Goal: Navigation & Orientation: Find specific page/section

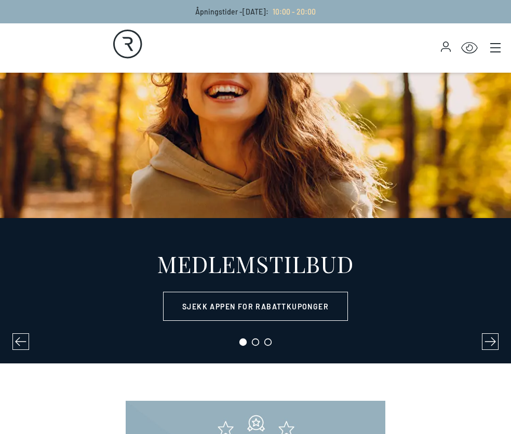
select select "NO"
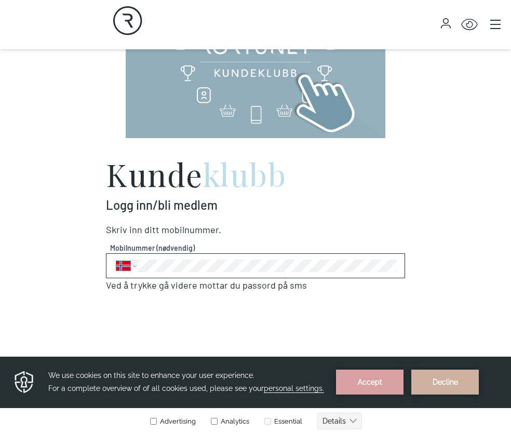
scroll to position [520, 0]
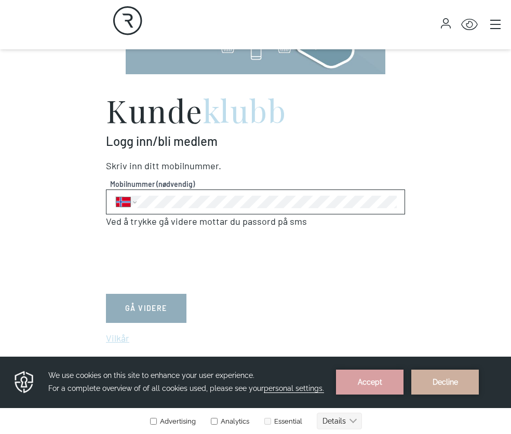
click at [143, 307] on button "GÅ VIDERE" at bounding box center [146, 308] width 81 height 29
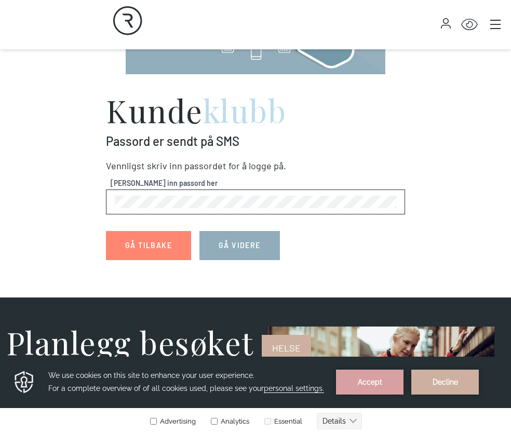
click at [245, 246] on button "GÅ VIDERE" at bounding box center [240, 245] width 81 height 29
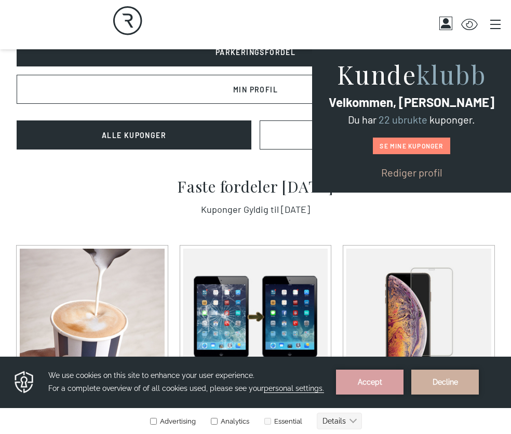
scroll to position [468, 0]
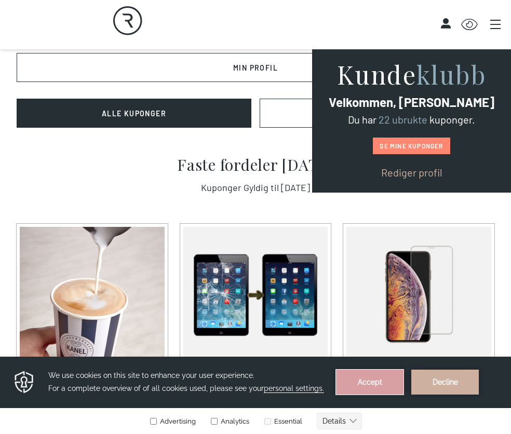
click at [368, 380] on button "Accept" at bounding box center [370, 382] width 68 height 25
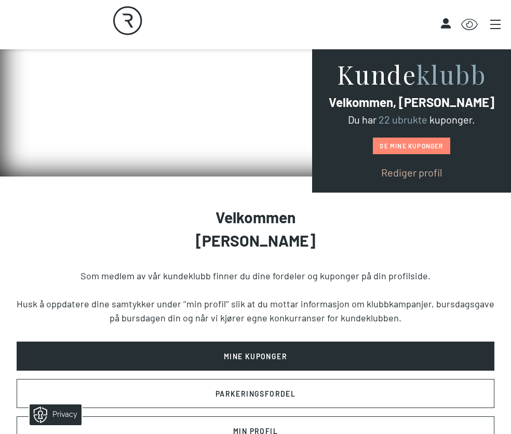
scroll to position [0, 0]
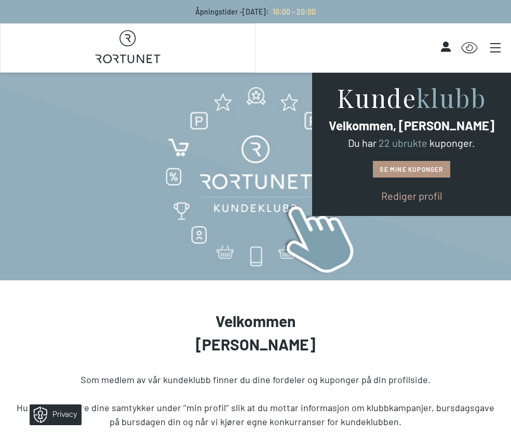
click at [405, 171] on link "Se mine kuponger" at bounding box center [411, 169] width 77 height 17
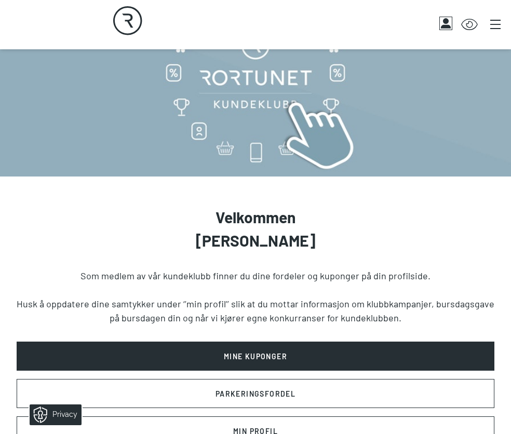
scroll to position [260, 0]
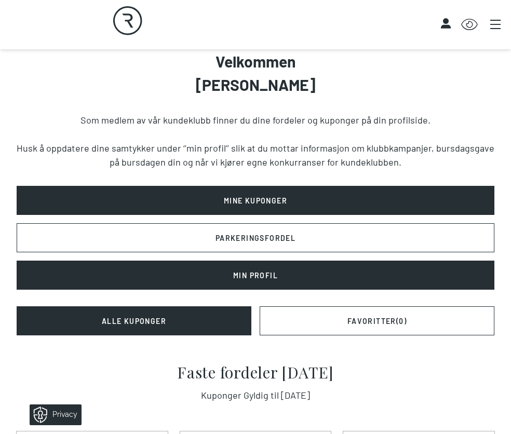
click at [256, 278] on link "Min Profil" at bounding box center [256, 275] width 478 height 29
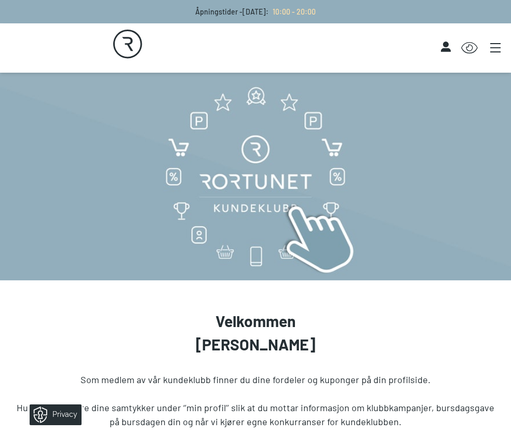
select select "NO"
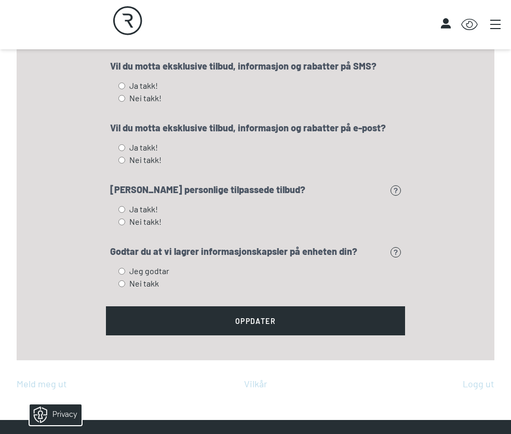
scroll to position [1403, 0]
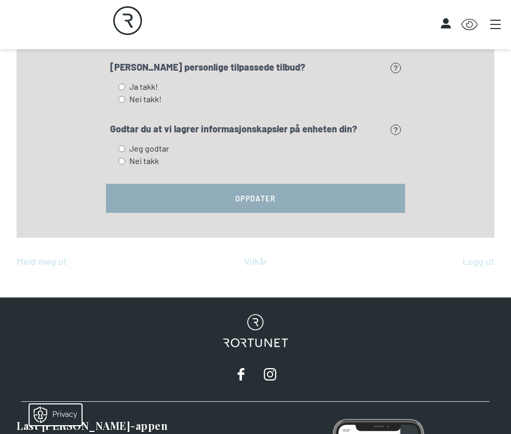
click at [264, 199] on button "Oppdater" at bounding box center [255, 198] width 299 height 29
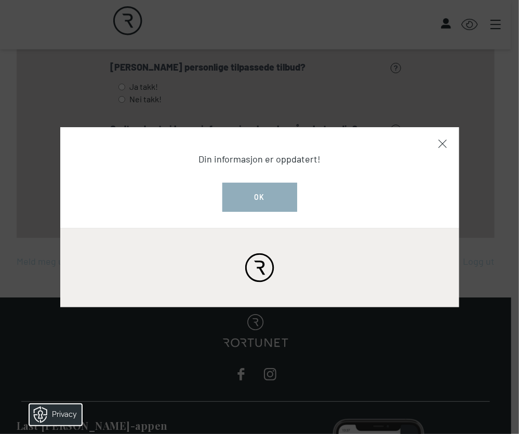
click at [269, 196] on button "Ok" at bounding box center [259, 197] width 75 height 29
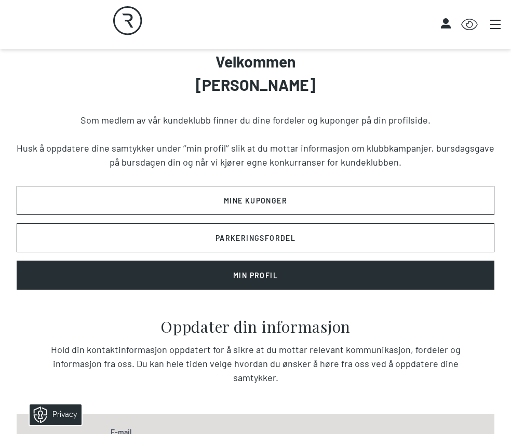
scroll to position [0, 0]
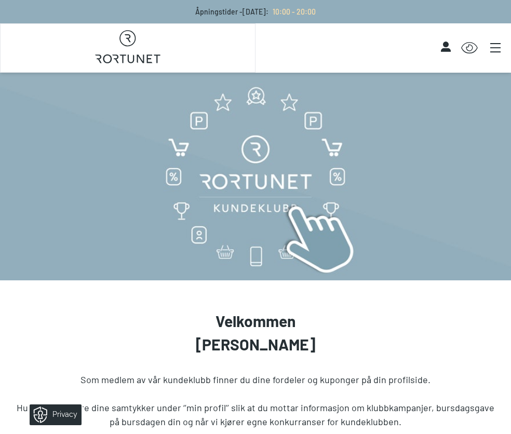
click at [493, 45] on icon "Main menu" at bounding box center [495, 48] width 10 height 10
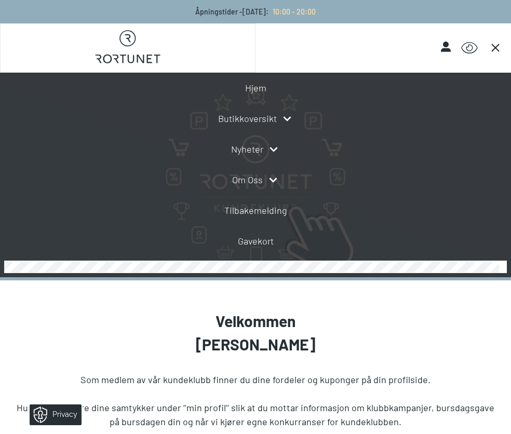
click at [255, 117] on link "Butikkoversikt" at bounding box center [247, 119] width 59 height 14
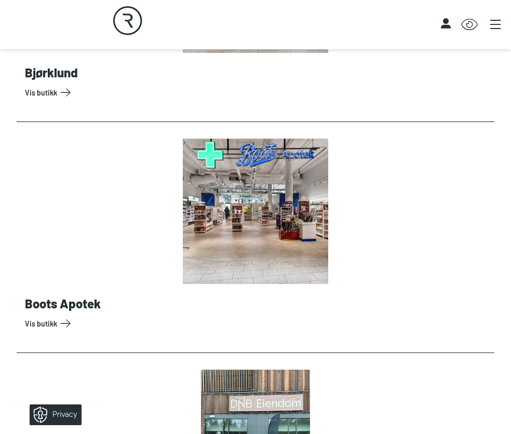
scroll to position [779, 0]
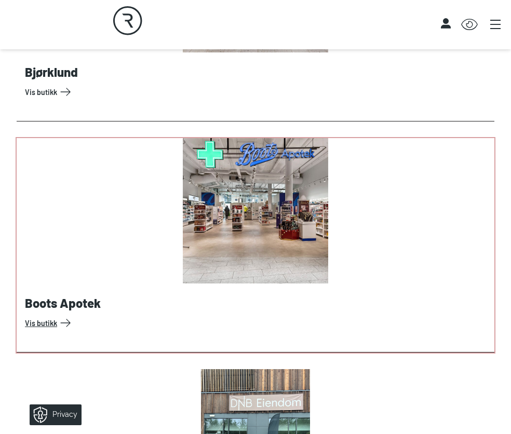
click at [43, 322] on link "Vis butikk" at bounding box center [258, 323] width 466 height 17
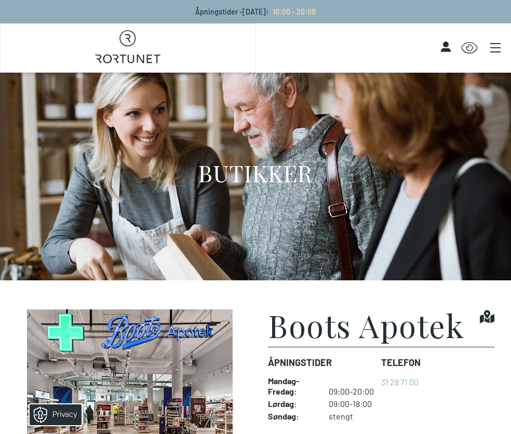
click at [494, 49] on icon "Main menu" at bounding box center [495, 48] width 10 height 10
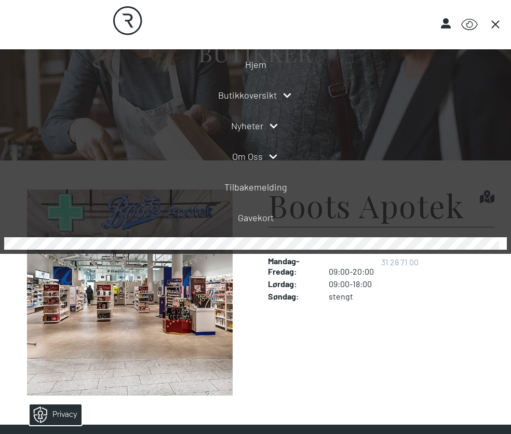
scroll to position [208, 0]
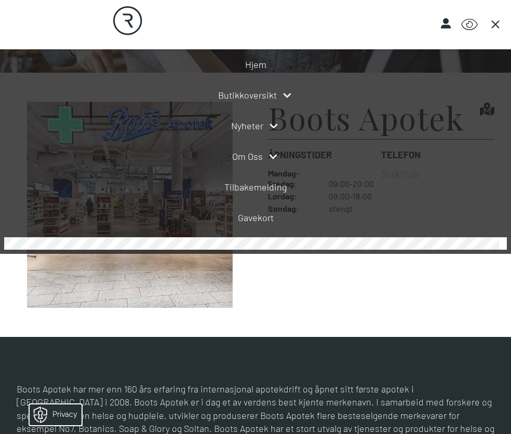
click at [328, 281] on figcaption "Boots Apotek Find it! Åpningstider Mandag - Fredag : 09:00-20:00 Lørdag : 09:00…" at bounding box center [381, 205] width 227 height 206
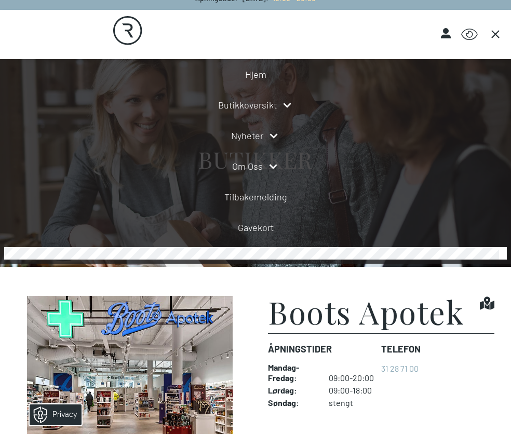
scroll to position [0, 0]
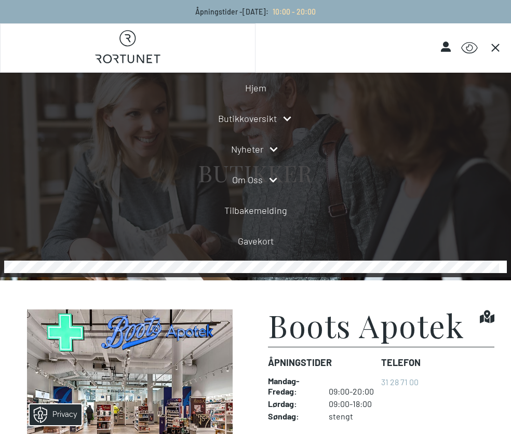
click at [272, 49] on div "Click for Accessibility Features" at bounding box center [384, 48] width 256 height 33
click at [255, 118] on link "Butikkoversikt" at bounding box center [247, 119] width 59 height 14
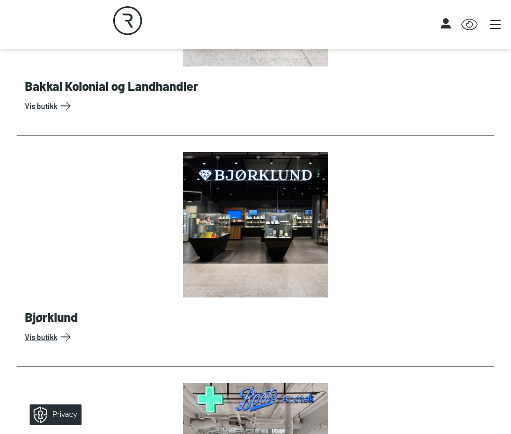
scroll to position [416, 0]
